Goal: Task Accomplishment & Management: Manage account settings

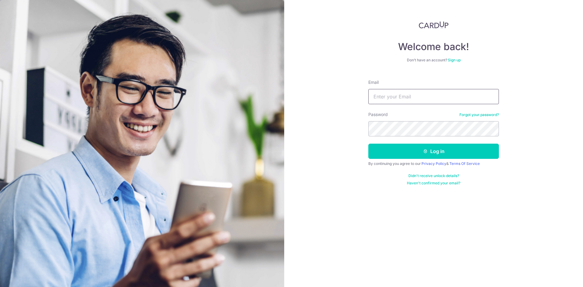
click at [407, 98] on input "Email" at bounding box center [433, 96] width 131 height 15
type input "[EMAIL_ADDRESS][DOMAIN_NAME]"
click at [368, 144] on button "Log in" at bounding box center [433, 151] width 131 height 15
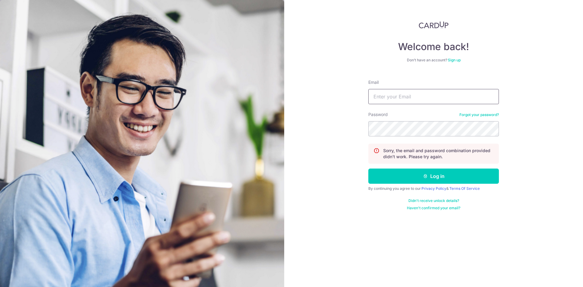
click at [383, 94] on input "Email" at bounding box center [433, 96] width 131 height 15
type input "[EMAIL_ADDRESS][DOMAIN_NAME]"
click at [368, 169] on button "Log in" at bounding box center [433, 176] width 131 height 15
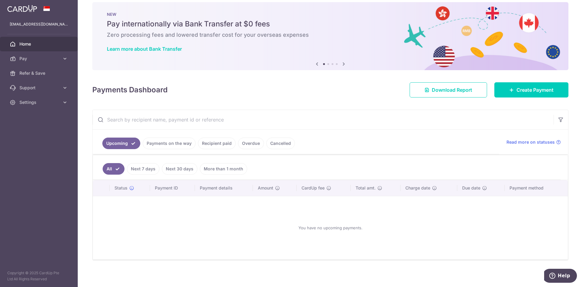
scroll to position [10, 0]
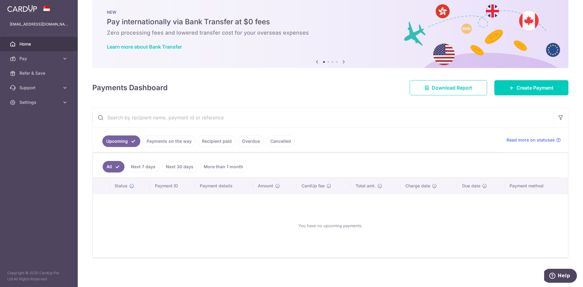
click at [173, 146] on link "Payments on the way" at bounding box center [169, 141] width 53 height 12
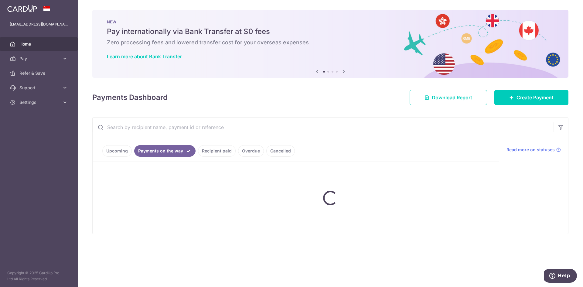
scroll to position [0, 0]
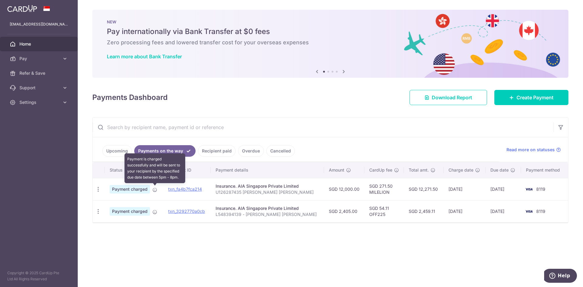
click at [154, 190] on icon at bounding box center [154, 189] width 5 height 5
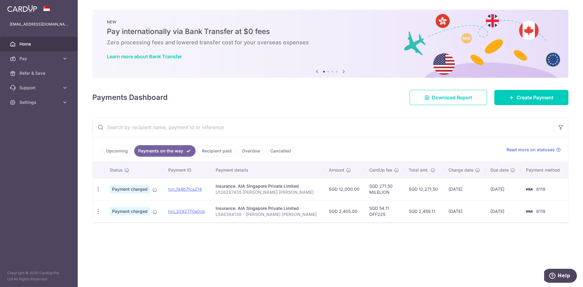
click at [216, 154] on link "Recipient paid" at bounding box center [217, 151] width 38 height 12
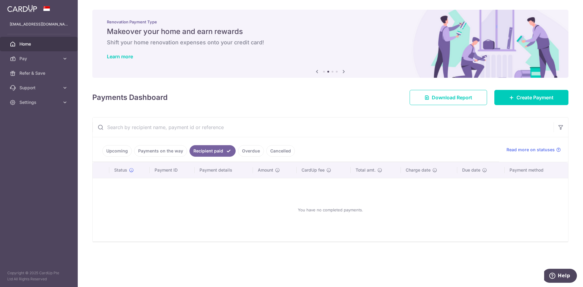
click at [175, 154] on link "Payments on the way" at bounding box center [160, 151] width 53 height 12
